Goal: Go to known website: Access a specific website the user already knows

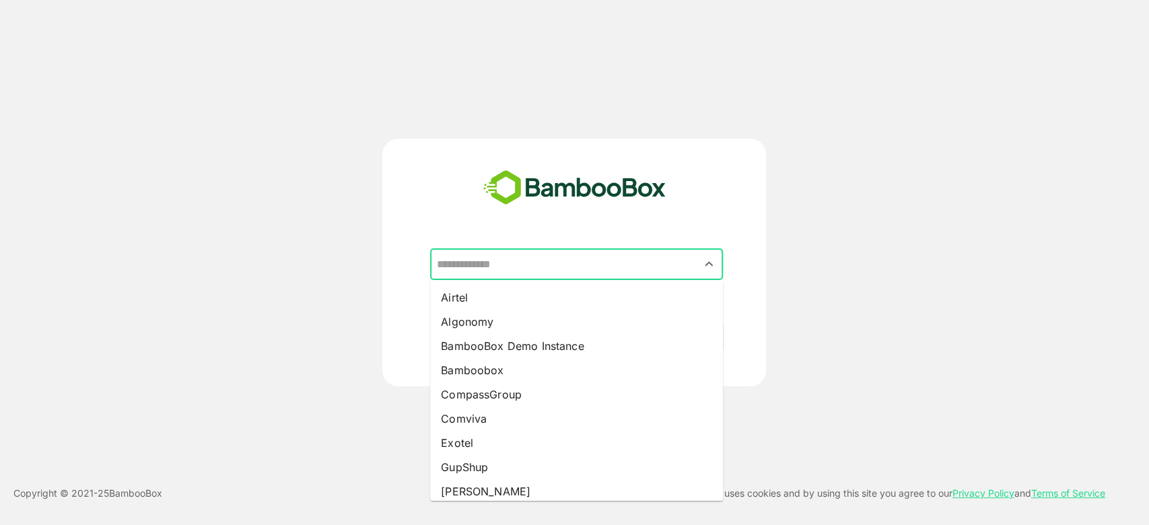
click at [607, 267] on input "text" at bounding box center [576, 265] width 287 height 26
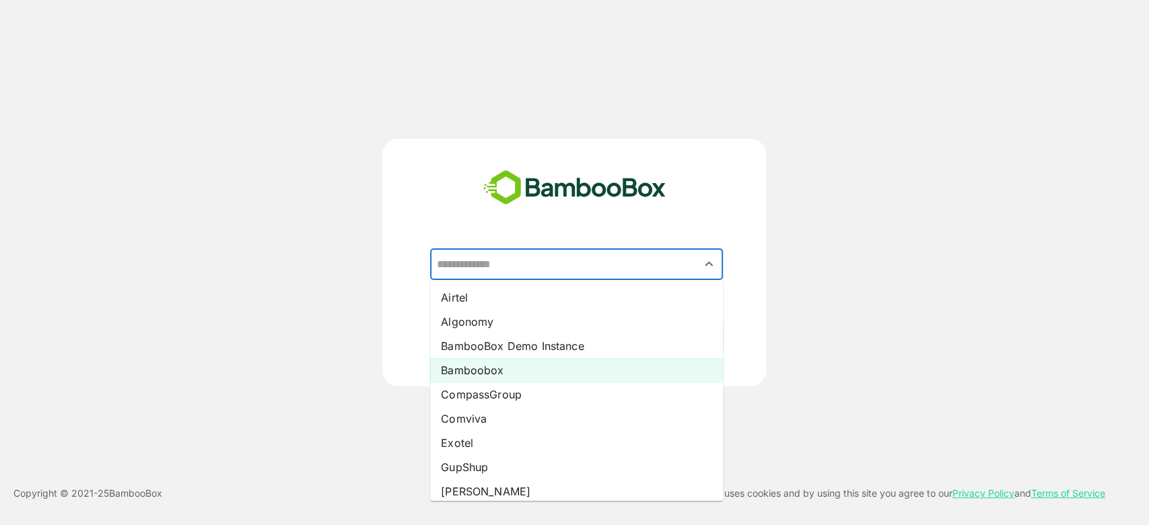
click at [524, 370] on li "Bamboobox" at bounding box center [576, 370] width 293 height 24
type input "*********"
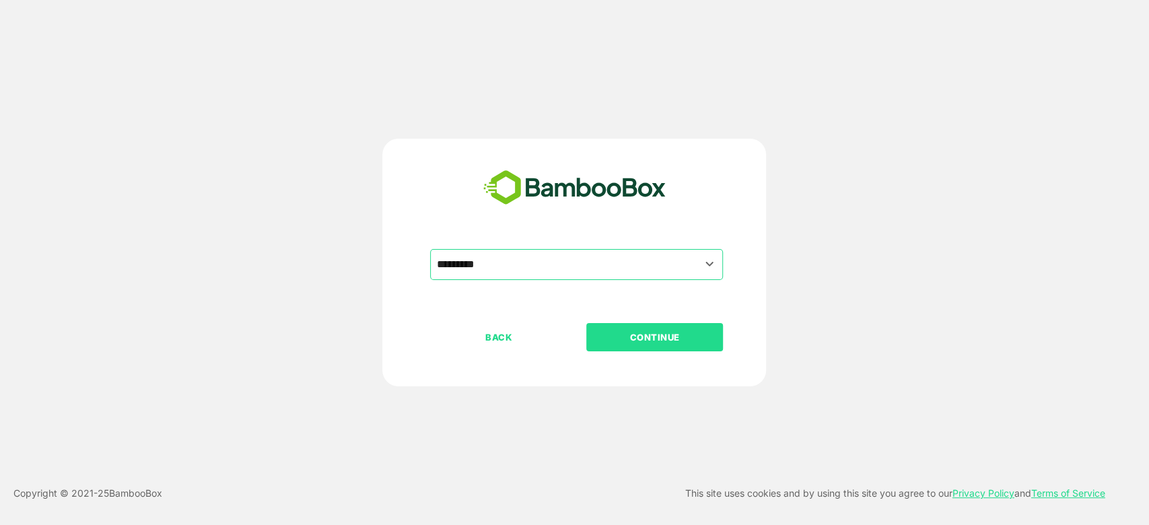
click at [622, 336] on p "CONTINUE" at bounding box center [654, 337] width 135 height 15
